Goal: Task Accomplishment & Management: Manage account settings

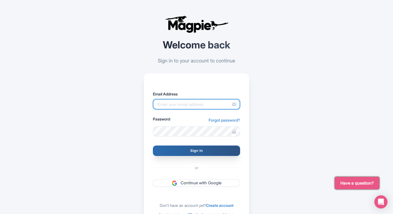
type input "pelin@most-amazing-places.com"
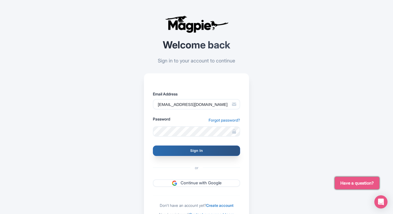
click at [199, 150] on input "Sign In" at bounding box center [196, 150] width 87 height 10
type input "Signing in..."
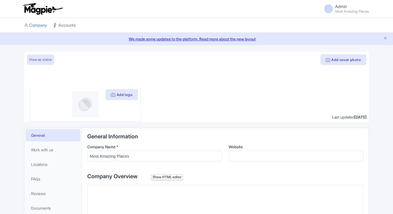
click at [64, 18] on link "Accounts" at bounding box center [65, 25] width 22 height 15
click at [65, 28] on link "Accounts" at bounding box center [65, 25] width 22 height 15
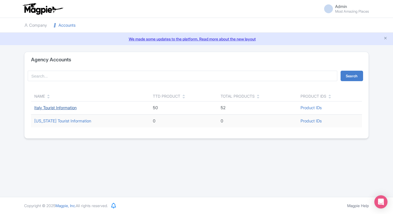
click at [51, 107] on link "Italy Tourist Information" at bounding box center [55, 107] width 42 height 5
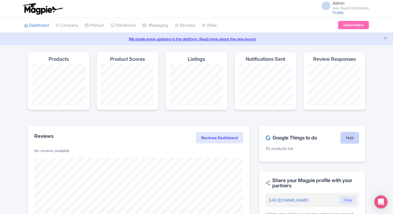
click at [350, 141] on link "Hub" at bounding box center [350, 137] width 18 height 11
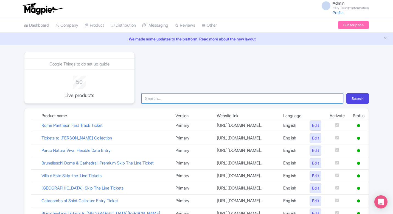
click at [243, 102] on input "search" at bounding box center [242, 98] width 202 height 10
type input "ves"
click at [347, 93] on button "Search" at bounding box center [358, 98] width 23 height 10
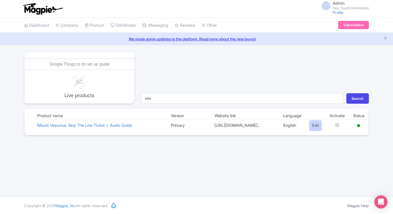
click at [313, 130] on link "Edit" at bounding box center [316, 125] width 12 height 10
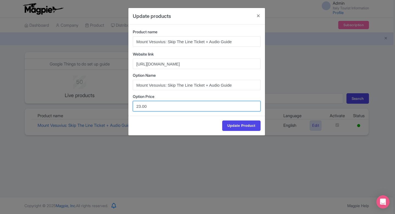
click at [141, 106] on input "23.00" at bounding box center [197, 106] width 128 height 10
type input "20.00"
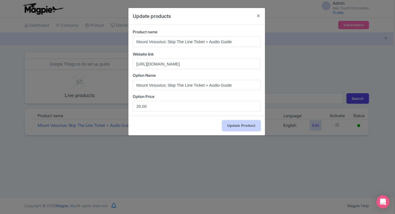
click at [244, 129] on input "Update Product" at bounding box center [241, 125] width 38 height 10
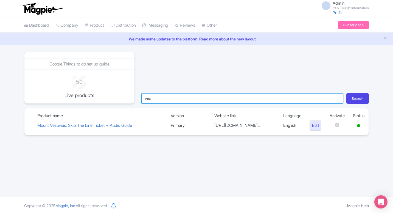
click at [194, 102] on input "ves" at bounding box center [242, 98] width 202 height 10
type input "colo"
click at [347, 93] on button "Search" at bounding box center [358, 98] width 23 height 10
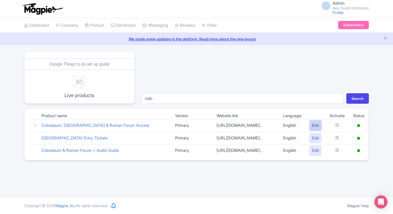
click at [311, 130] on link "Edit" at bounding box center [316, 125] width 12 height 10
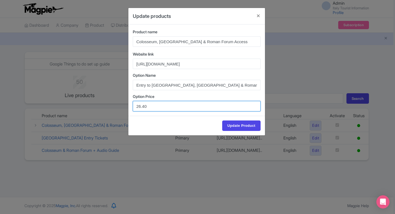
drag, startPoint x: 167, startPoint y: 106, endPoint x: 121, endPoint y: 106, distance: 46.1
click at [121, 106] on div "Update products Product name Colosseum, Palatine Hill & Roman Forum Access Webs…" at bounding box center [197, 107] width 395 height 214
paste input "5.9"
type input "25.90"
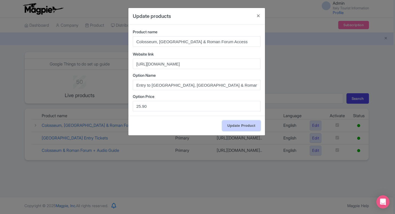
click at [244, 124] on input "Update Product" at bounding box center [241, 125] width 38 height 10
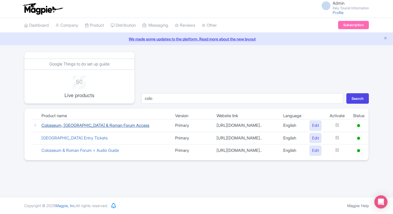
click at [89, 126] on link "Colosseum, [GEOGRAPHIC_DATA] & Roman Forum Access" at bounding box center [95, 124] width 108 height 5
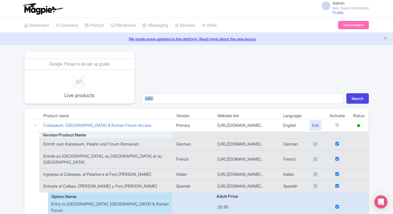
click at [202, 103] on div "Google Things to do set up guide 50 Live products colo Search Product name Vers…" at bounding box center [196, 153] width 345 height 202
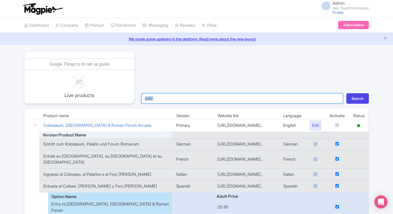
click at [202, 103] on input "colo" at bounding box center [242, 98] width 202 height 10
click at [192, 99] on input "colo" at bounding box center [242, 98] width 202 height 10
type input "sien"
click at [347, 93] on button "Search" at bounding box center [358, 98] width 23 height 10
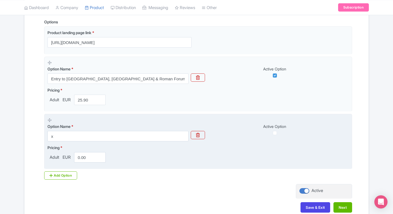
scroll to position [161, 0]
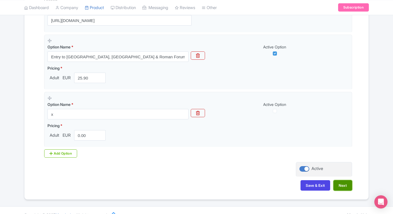
click at [345, 185] on button "Next" at bounding box center [343, 185] width 19 height 10
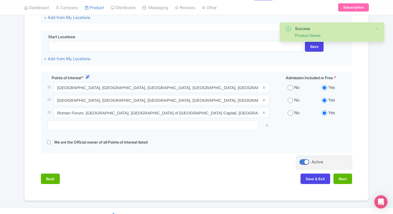
click at [345, 185] on div "Back Save & Exit Next" at bounding box center [196, 181] width 311 height 16
click at [341, 179] on button "Next" at bounding box center [343, 178] width 19 height 10
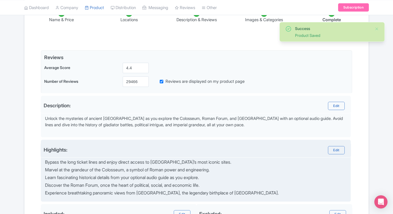
scroll to position [92, 0]
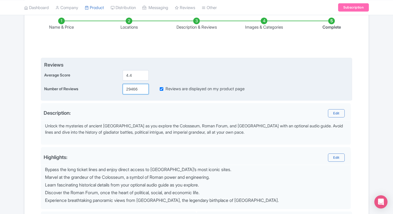
drag, startPoint x: 132, startPoint y: 89, endPoint x: 135, endPoint y: 89, distance: 3.1
click at [135, 89] on input "29466" at bounding box center [136, 89] width 26 height 10
drag, startPoint x: 131, startPoint y: 88, endPoint x: 140, endPoint y: 89, distance: 8.8
click at [140, 89] on input "29466" at bounding box center [136, 89] width 26 height 10
click at [137, 90] on input "29687" at bounding box center [136, 89] width 26 height 10
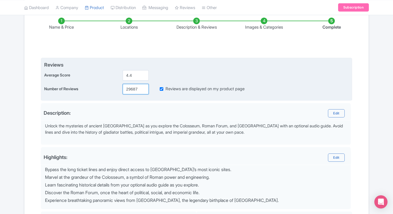
click at [137, 90] on input "29687" at bounding box center [136, 89] width 26 height 10
click at [131, 89] on input "29687" at bounding box center [136, 89] width 26 height 10
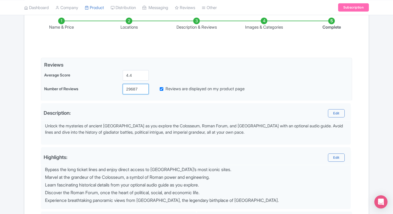
type input "29687"
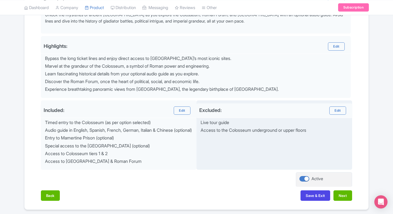
scroll to position [227, 0]
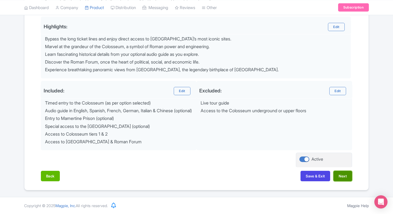
click at [341, 178] on button "Next" at bounding box center [343, 176] width 19 height 10
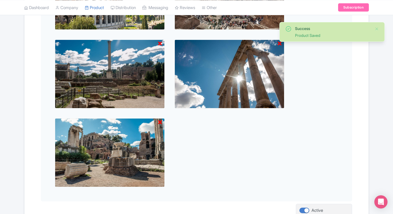
scroll to position [373, 0]
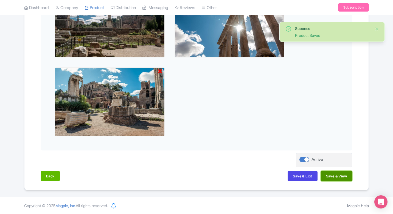
click at [344, 176] on button "Save & View" at bounding box center [336, 176] width 31 height 10
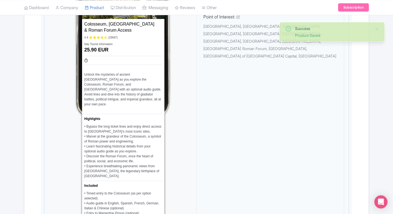
scroll to position [302, 0]
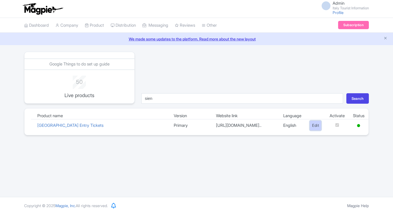
click at [316, 127] on link "Edit" at bounding box center [316, 125] width 12 height 10
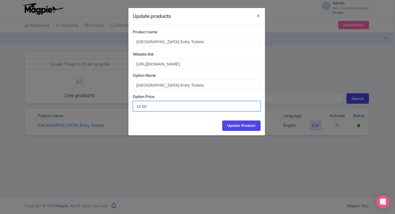
drag, startPoint x: 141, startPoint y: 107, endPoint x: 125, endPoint y: 107, distance: 15.4
click at [131, 107] on div "Product name [GEOGRAPHIC_DATA] Entry Tickets Website link [URL][DOMAIN_NAME] Op…" at bounding box center [197, 69] width 137 height 91
type input "9.00"
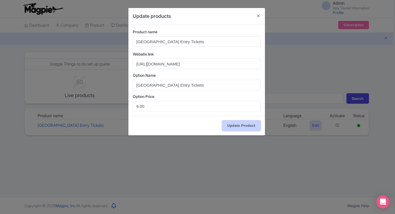
click at [250, 124] on input "Update Product" at bounding box center [241, 125] width 38 height 10
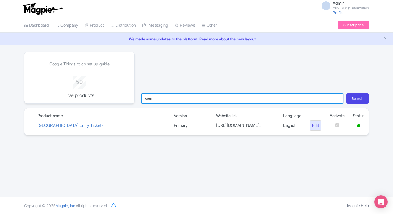
click at [189, 97] on input "sien" at bounding box center [242, 98] width 202 height 10
type input "uff"
click at [347, 93] on button "Search" at bounding box center [358, 98] width 23 height 10
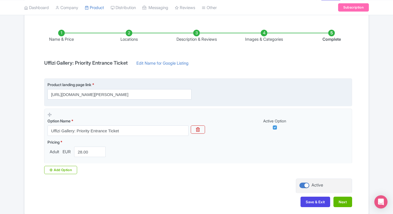
scroll to position [60, 0]
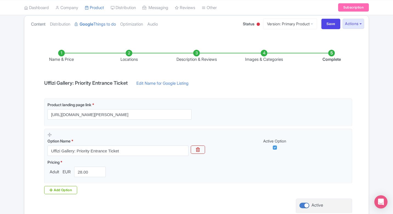
click at [42, 25] on link "Content" at bounding box center [38, 24] width 15 height 17
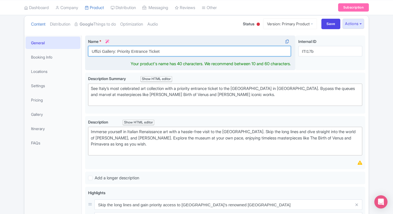
click at [186, 47] on input "Uffizi Gallery: Priority Entrance Ticket" at bounding box center [189, 51] width 203 height 10
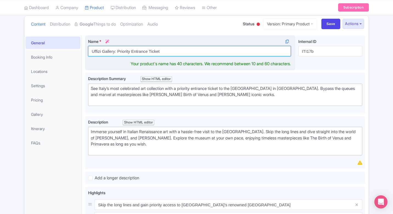
click at [186, 47] on input "Uffizi Gallery: Priority Entrance Ticket" at bounding box center [189, 51] width 203 height 10
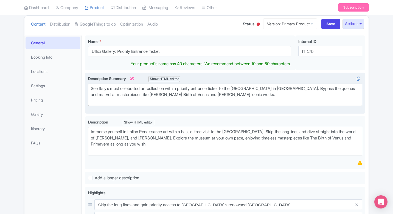
click at [172, 90] on div "See Italy’s most celebrated art collection with a priority entrance ticket to t…" at bounding box center [225, 94] width 269 height 19
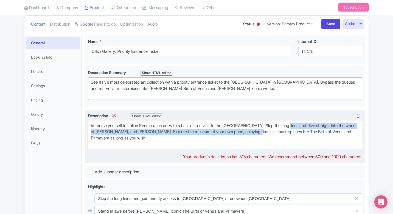
drag, startPoint x: 259, startPoint y: 131, endPoint x: 290, endPoint y: 126, distance: 31.1
click at [290, 126] on div "Immerse yourself in Italian Renaissance art with a hassle-free visit to the Uff…" at bounding box center [225, 134] width 269 height 25
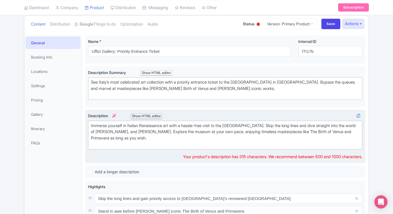
click at [302, 124] on div "Immerse yourself in Italian Renaissance art with a hassle-free visit to the Uff…" at bounding box center [225, 134] width 269 height 25
drag, startPoint x: 295, startPoint y: 125, endPoint x: 261, endPoint y: 124, distance: 34.9
click at [260, 125] on div "Immerse yourself in Italian Renaissance art with a hassle-free visit to the Uff…" at bounding box center [225, 134] width 269 height 25
paste trix-editor "Enjoy priority entrance"
type trix-editor "<div>Immerse yourself in Italian Renaissance art with a hassle-free visit to th…"
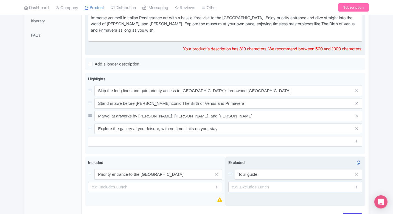
scroll to position [207, 0]
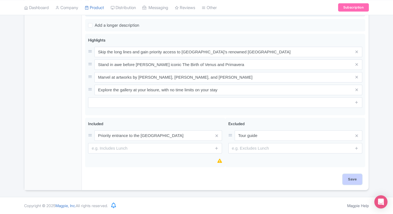
click at [355, 181] on input "Save" at bounding box center [352, 179] width 19 height 10
type input "Saving..."
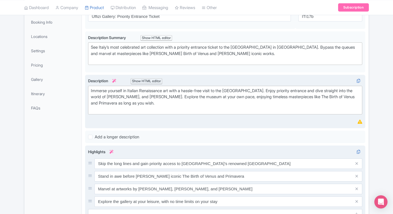
scroll to position [7, 0]
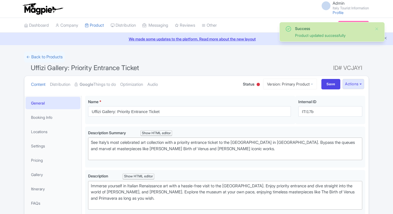
scroll to position [96, 0]
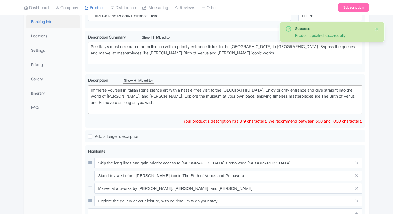
click at [56, 24] on link "Booking Info" at bounding box center [53, 21] width 55 height 12
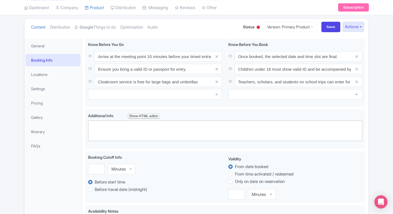
scroll to position [1, 0]
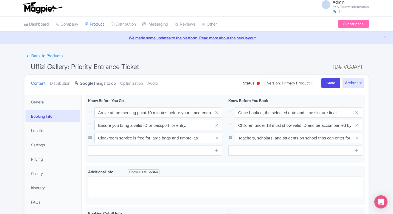
click at [98, 85] on link "Google Things to do" at bounding box center [95, 83] width 41 height 17
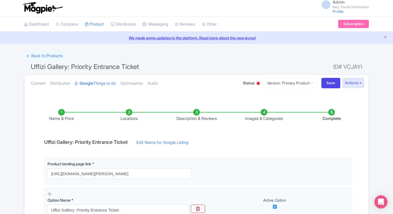
scroll to position [94, 0]
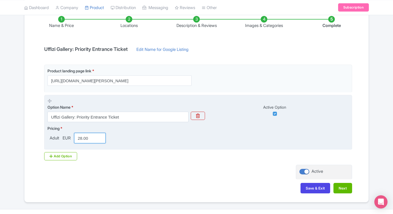
drag, startPoint x: 82, startPoint y: 137, endPoint x: 71, endPoint y: 137, distance: 11.8
click at [71, 137] on div "Adult EUR 28.00" at bounding box center [78, 138] width 60 height 10
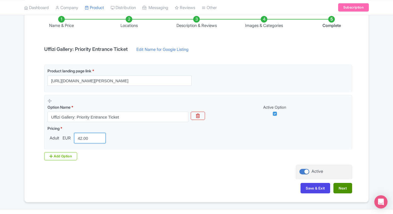
type input "42.00"
click at [339, 186] on button "Next" at bounding box center [343, 188] width 19 height 10
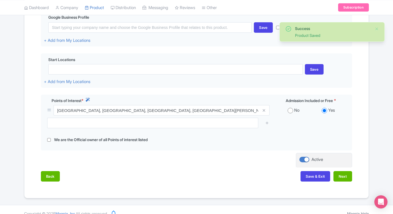
scroll to position [143, 0]
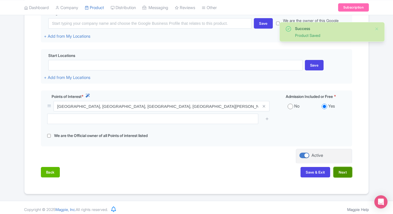
click at [344, 172] on button "Next" at bounding box center [343, 172] width 19 height 10
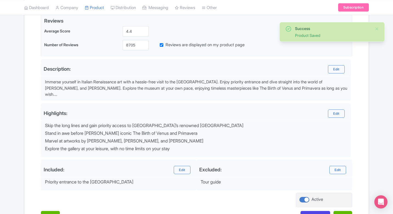
scroll to position [135, 0]
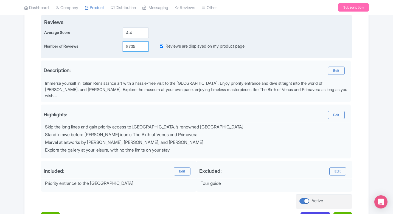
click at [129, 48] on input "8705" at bounding box center [136, 46] width 26 height 10
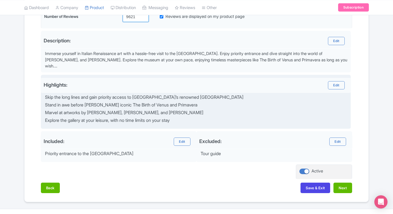
scroll to position [176, 0]
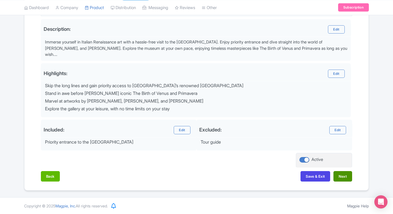
type input "9621"
click at [343, 179] on button "Next" at bounding box center [343, 176] width 19 height 10
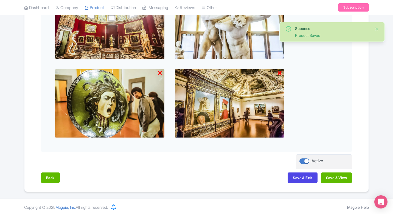
scroll to position [253, 0]
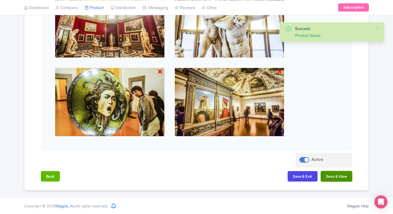
click at [338, 177] on button "Save & View" at bounding box center [336, 176] width 31 height 10
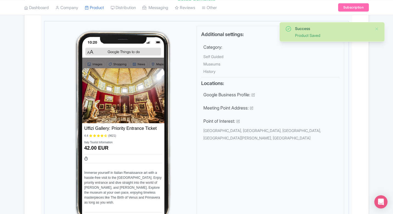
scroll to position [161, 0]
